Goal: Task Accomplishment & Management: Complete application form

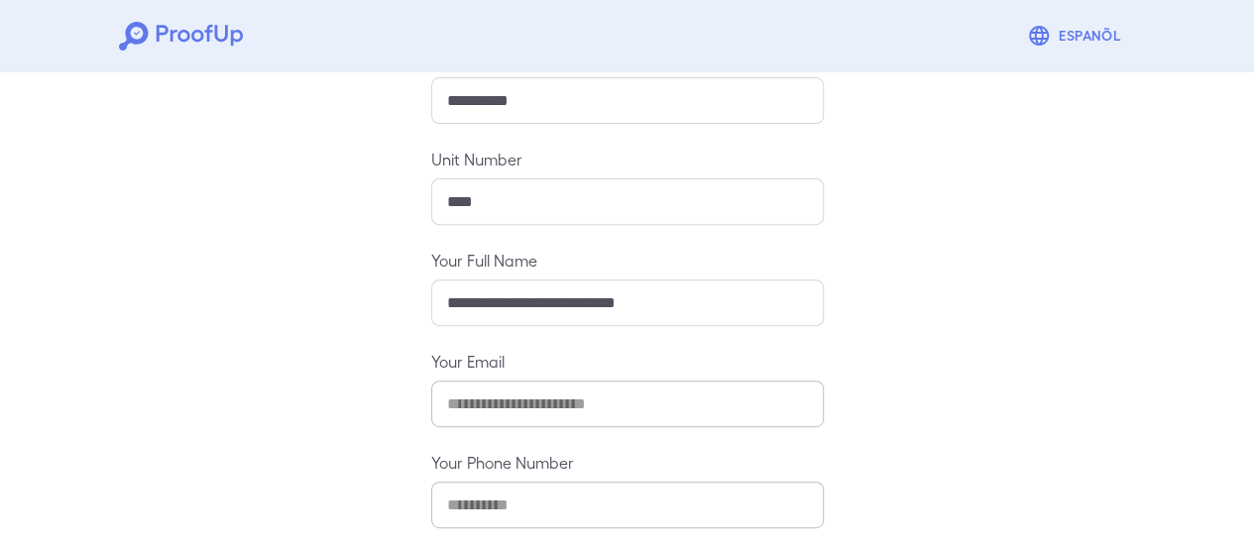
scroll to position [351, 0]
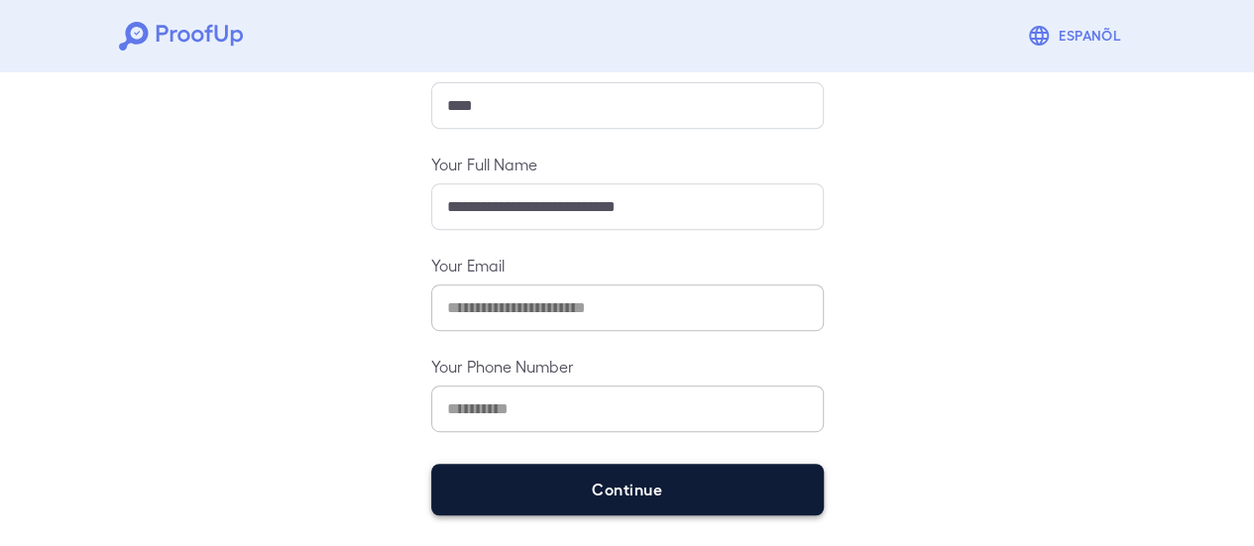
click at [624, 471] on button "Continue" at bounding box center [627, 490] width 393 height 52
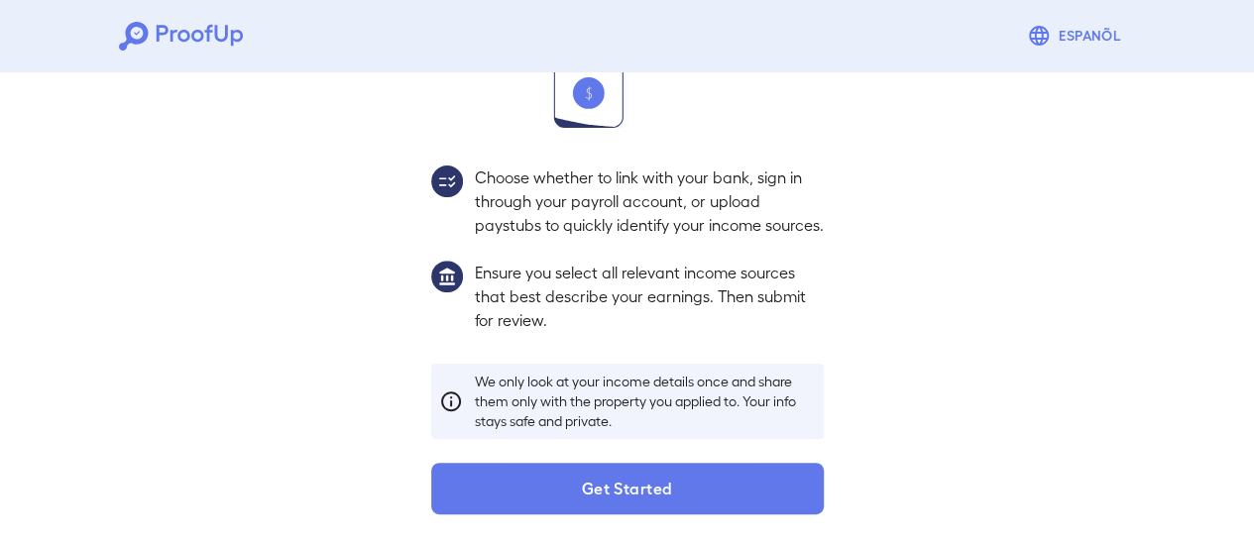
scroll to position [323, 0]
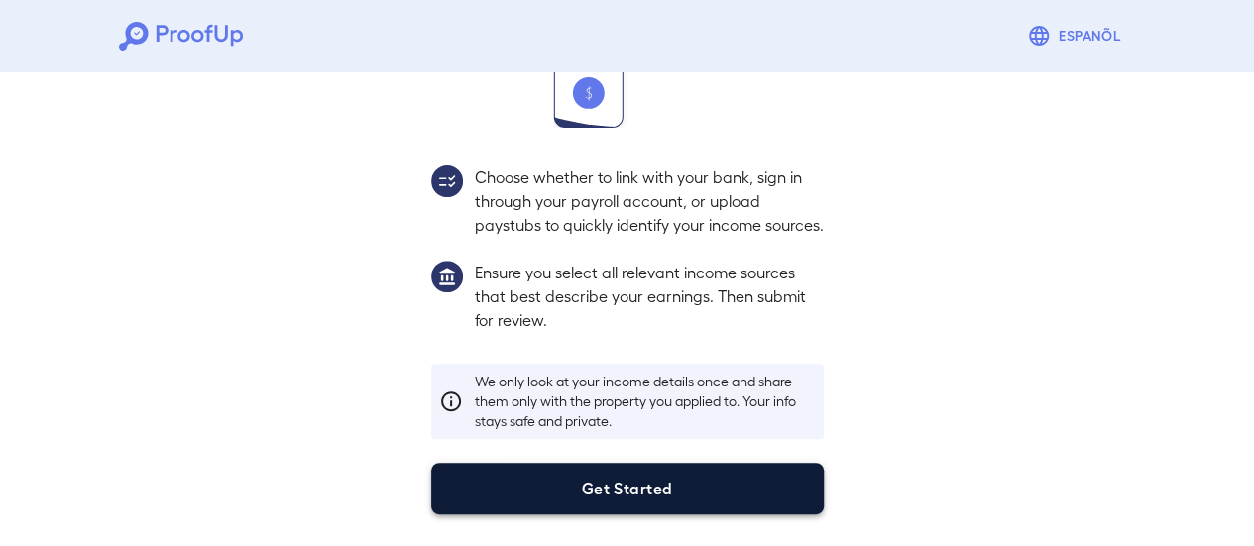
click at [654, 485] on button "Get Started" at bounding box center [627, 489] width 393 height 52
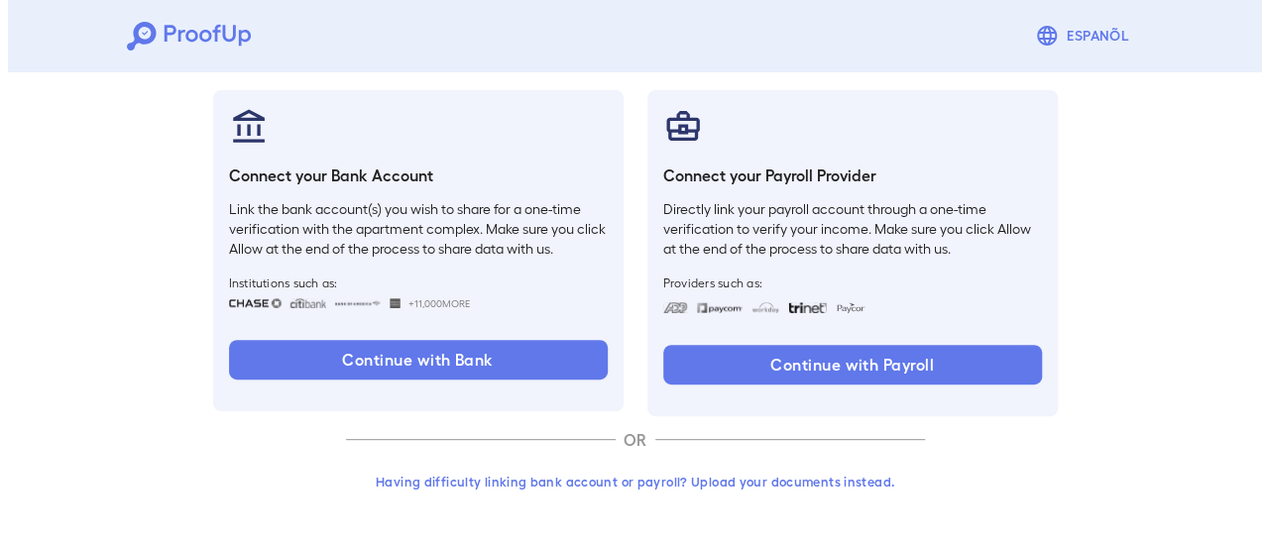
scroll to position [210, 0]
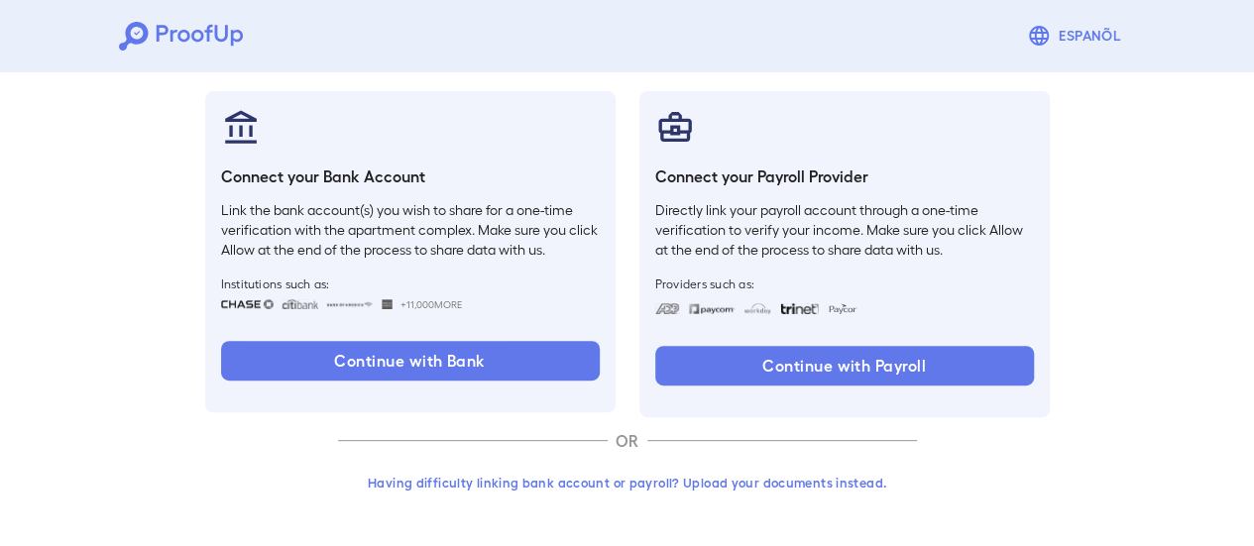
click at [717, 479] on button "Having difficulty linking bank account or payroll? Upload your documents instea…" at bounding box center [627, 483] width 579 height 36
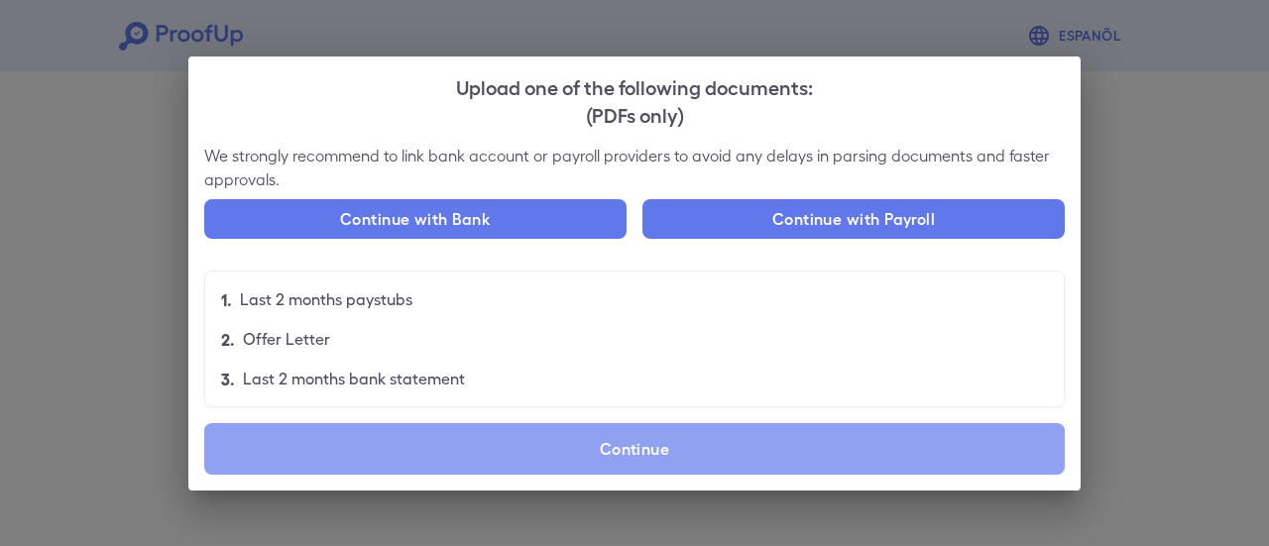
click at [599, 448] on label "Continue" at bounding box center [634, 449] width 860 height 52
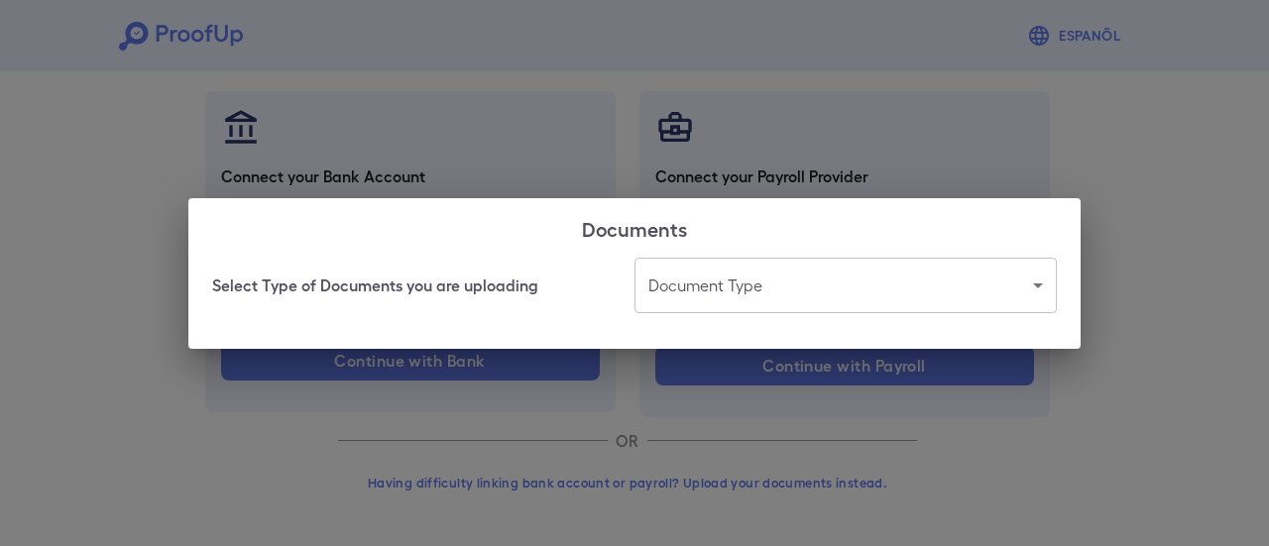
click at [744, 285] on body "Espanõl Go back How Would You Like to Verify Your Income? There are multiple wa…" at bounding box center [634, 168] width 1269 height 757
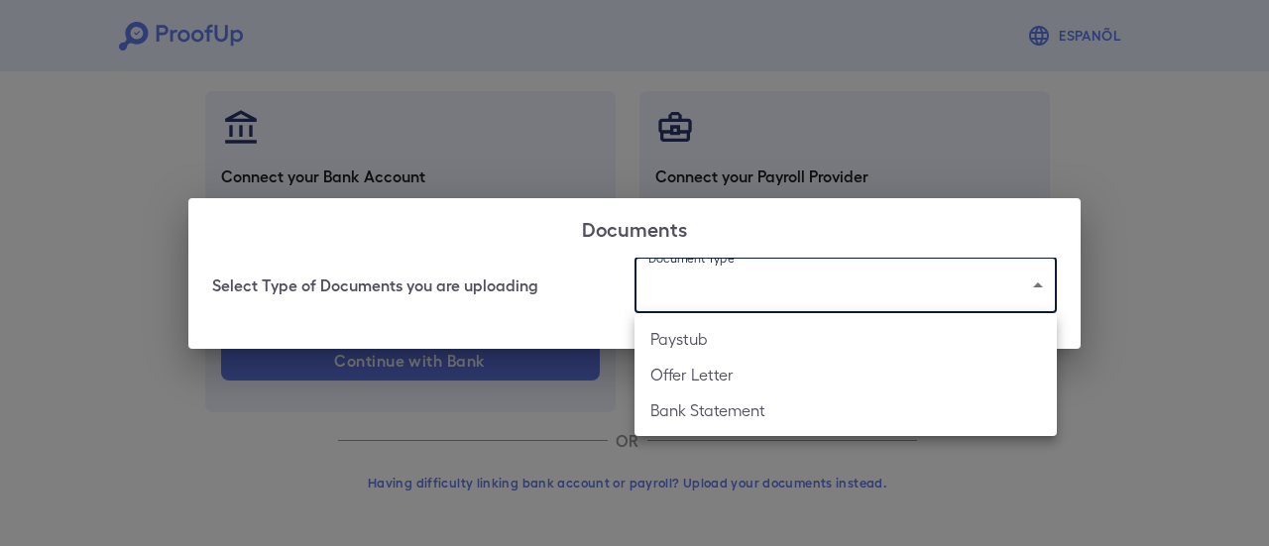
click at [743, 405] on li "Bank Statement" at bounding box center [845, 411] width 422 height 36
type input "**********"
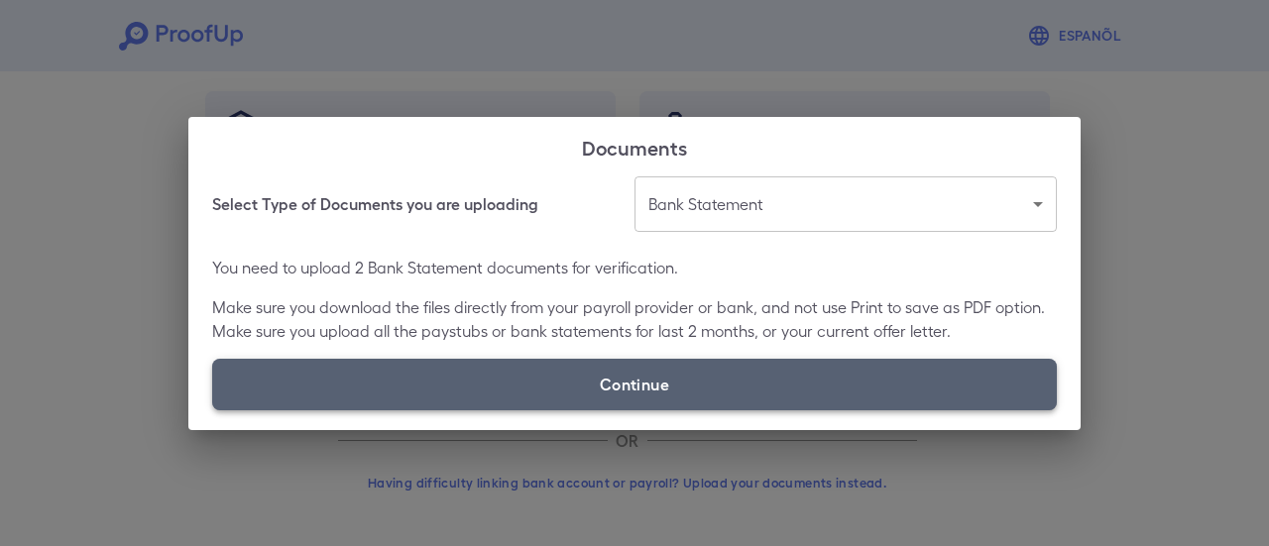
click at [600, 394] on label "Continue" at bounding box center [634, 385] width 845 height 52
click at [213, 409] on input "Continue" at bounding box center [212, 409] width 1 height 1
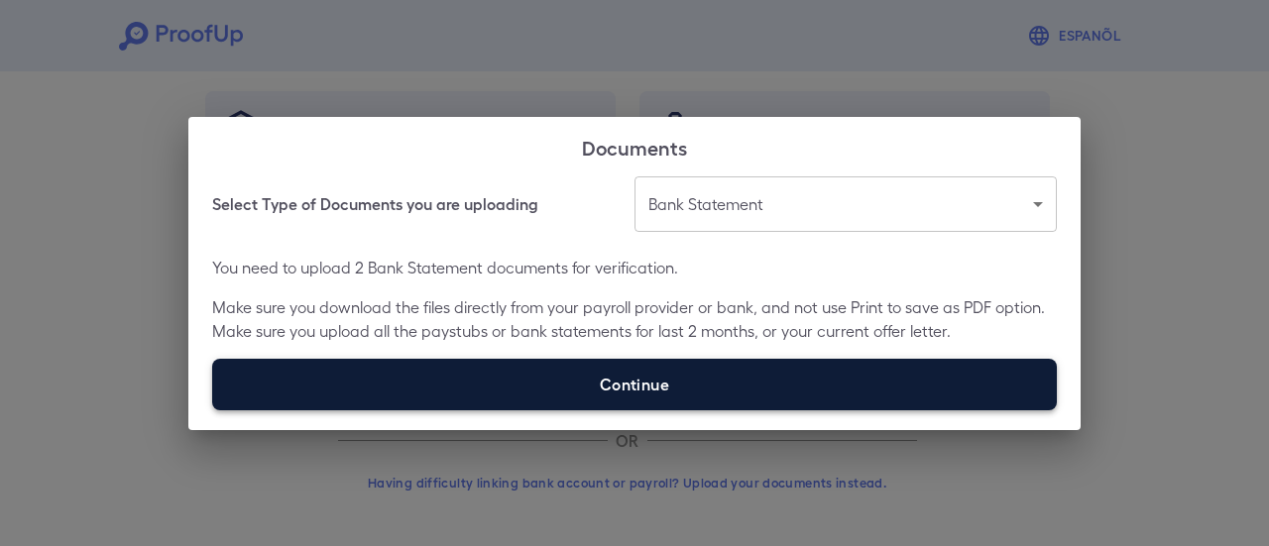
type input "**********"
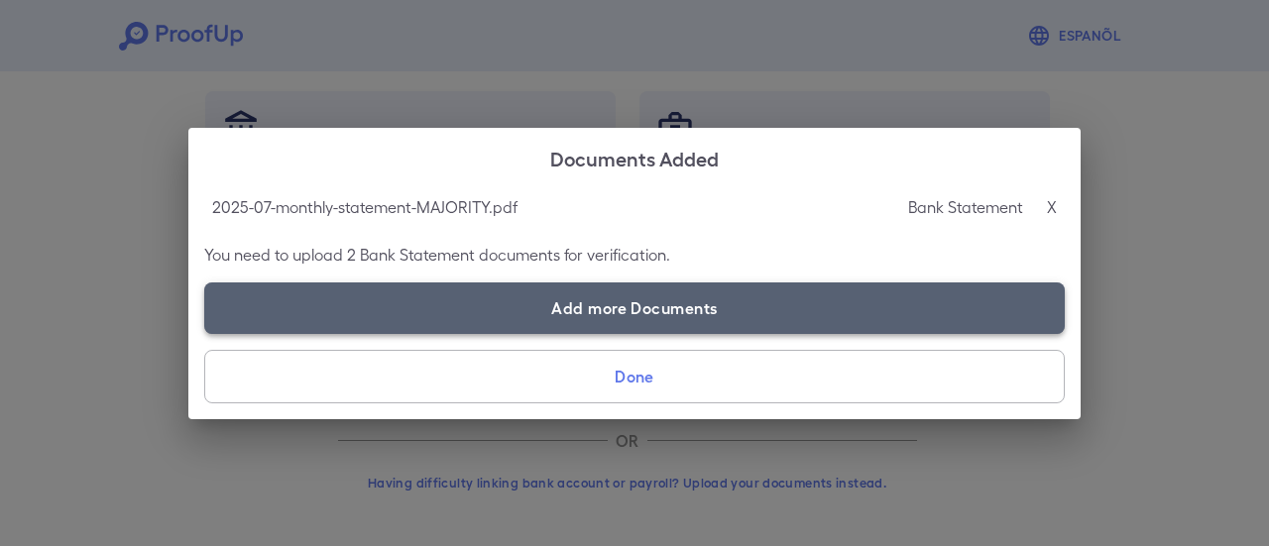
click at [597, 308] on label "Add more Documents" at bounding box center [634, 309] width 860 height 52
click at [205, 333] on input "Add more Documents" at bounding box center [204, 333] width 1 height 1
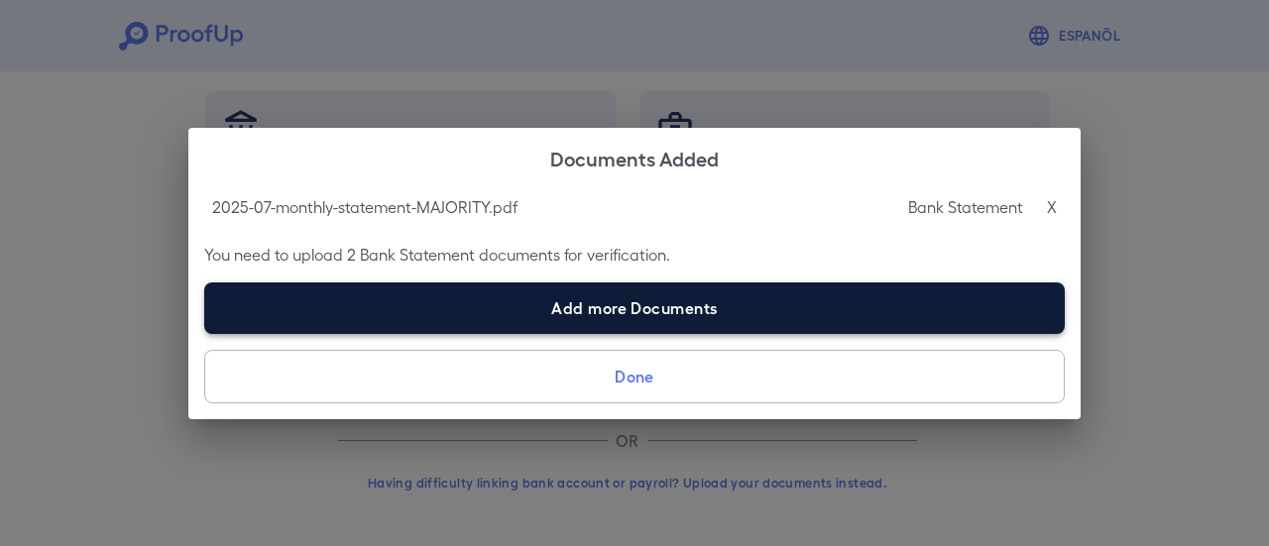
type input "**********"
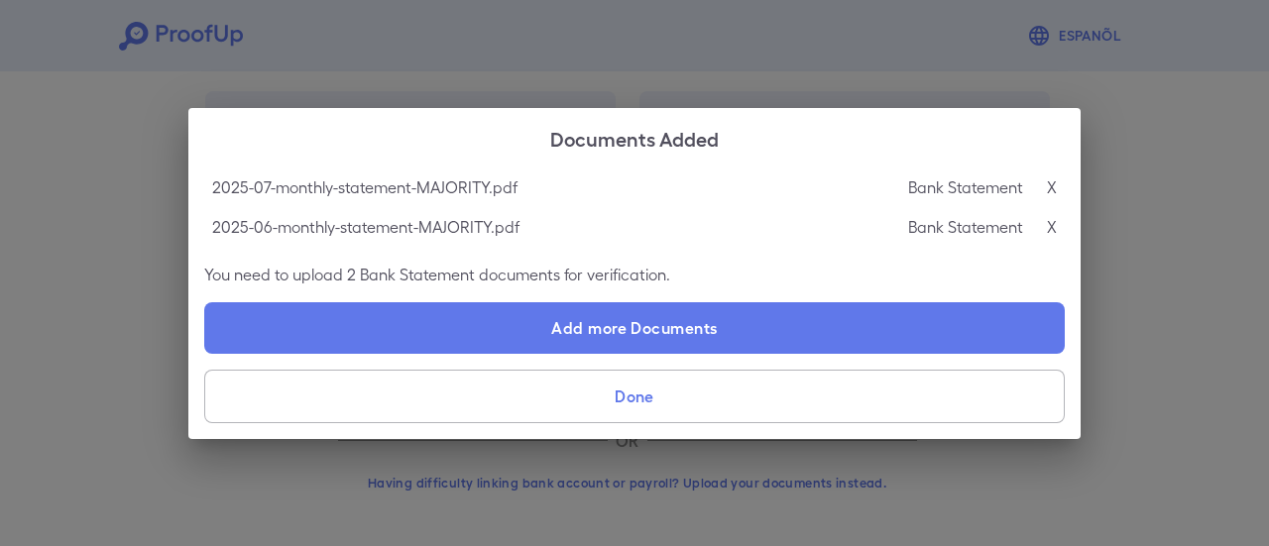
click at [723, 397] on button "Done" at bounding box center [634, 397] width 860 height 54
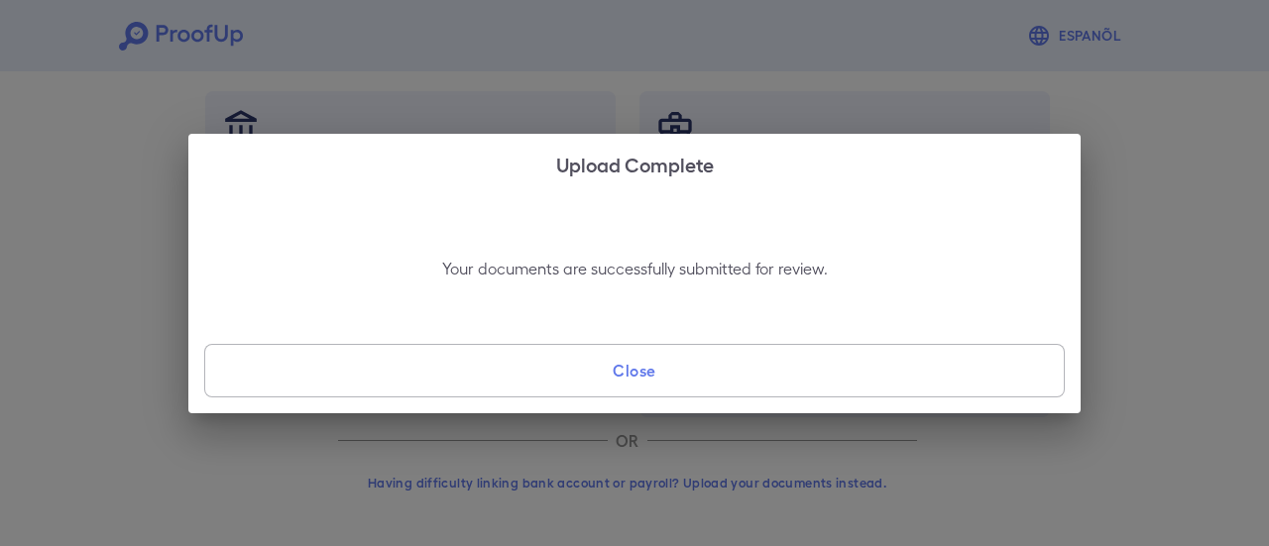
click at [739, 368] on button "Close" at bounding box center [634, 371] width 860 height 54
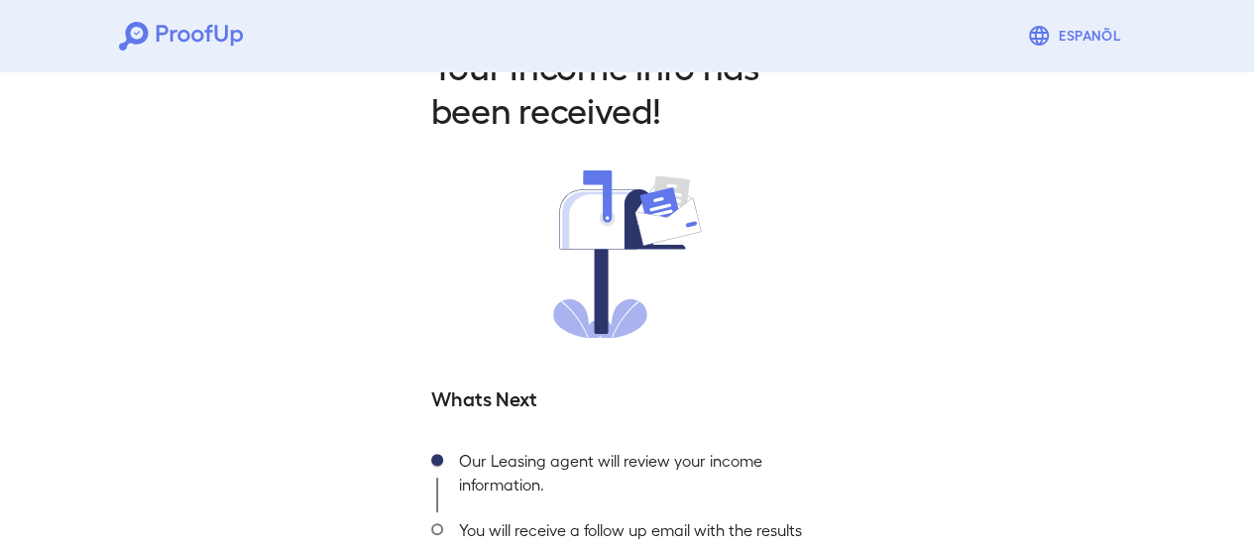
scroll to position [163, 0]
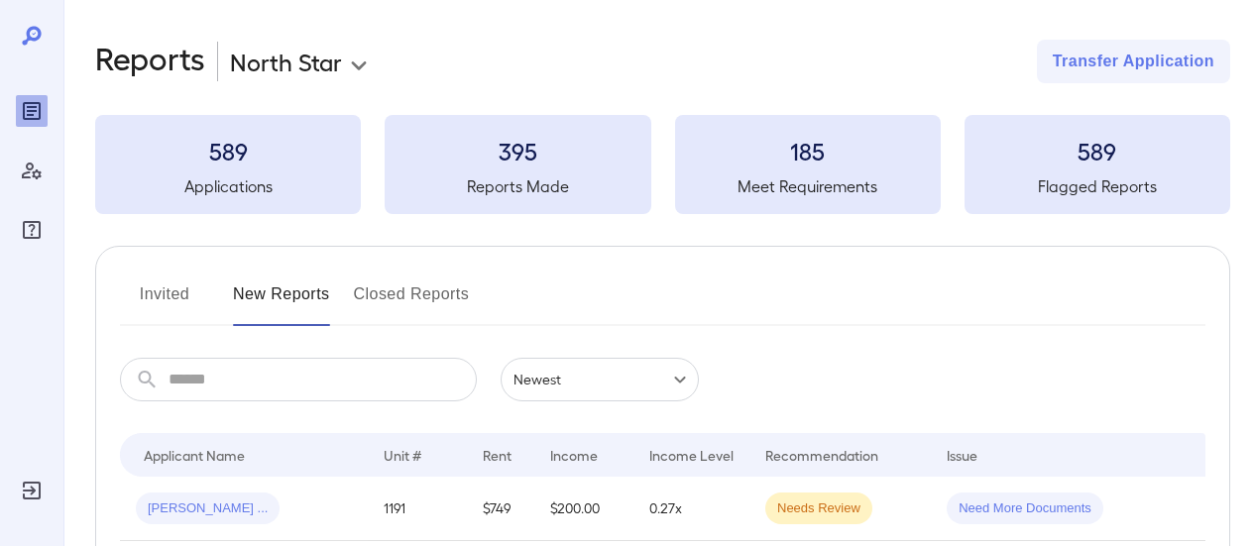
scroll to position [105, 0]
